Goal: Task Accomplishment & Management: Manage account settings

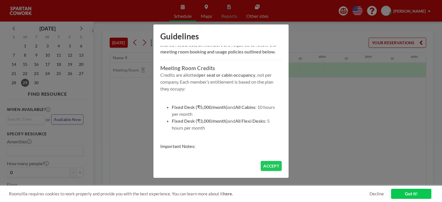
scroll to position [115, 0]
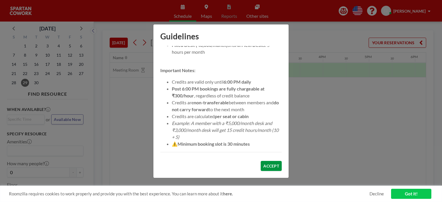
click at [271, 169] on button "ACCEPT" at bounding box center [271, 166] width 21 height 10
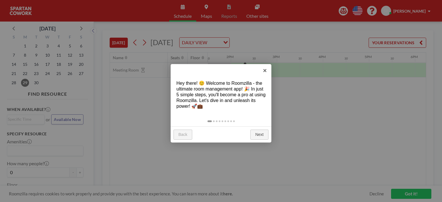
click at [271, 135] on div "Back Next" at bounding box center [221, 135] width 101 height 16
click at [260, 138] on link "Next" at bounding box center [260, 135] width 18 height 10
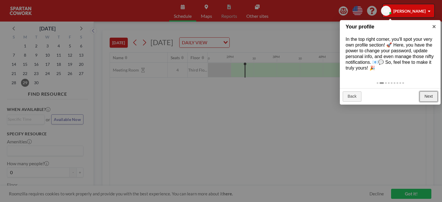
click at [428, 97] on link "Next" at bounding box center [429, 97] width 18 height 10
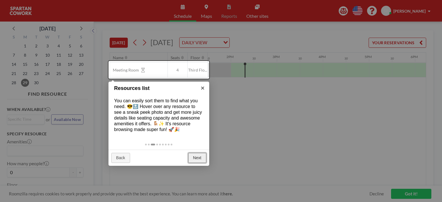
click at [201, 159] on link "Next" at bounding box center [197, 158] width 18 height 10
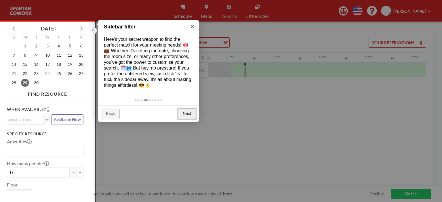
scroll to position [1, 0]
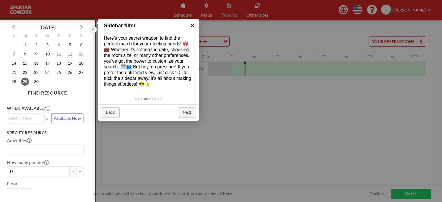
click at [193, 25] on link "×" at bounding box center [192, 25] width 13 height 13
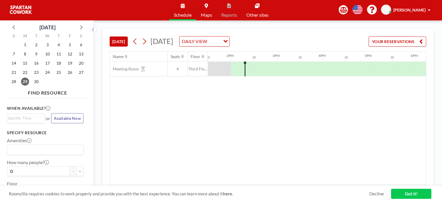
scroll to position [0, 0]
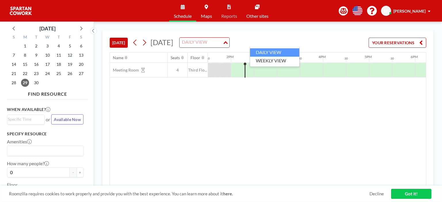
click at [222, 43] on input "Search for option" at bounding box center [201, 42] width 42 height 7
click at [263, 60] on li "WEEKLY VIEW" at bounding box center [274, 61] width 49 height 8
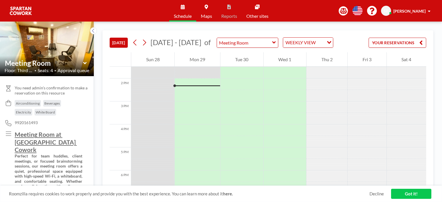
scroll to position [311, 0]
click at [409, 11] on span "[PERSON_NAME]" at bounding box center [410, 11] width 32 height 5
click at [131, 9] on div "Schedule Maps Reports Other sites English Polski 日本語 Española SB Supriya Bhawar…" at bounding box center [221, 11] width 442 height 22
click at [25, 13] on img at bounding box center [20, 11] width 23 height 12
click at [31, 9] on img at bounding box center [20, 11] width 23 height 12
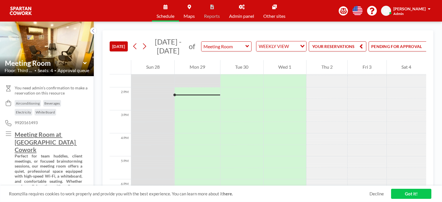
scroll to position [311, 0]
click at [405, 52] on button "PENDING FOR APPROVAL" at bounding box center [394, 46] width 64 height 10
